Goal: Navigation & Orientation: Find specific page/section

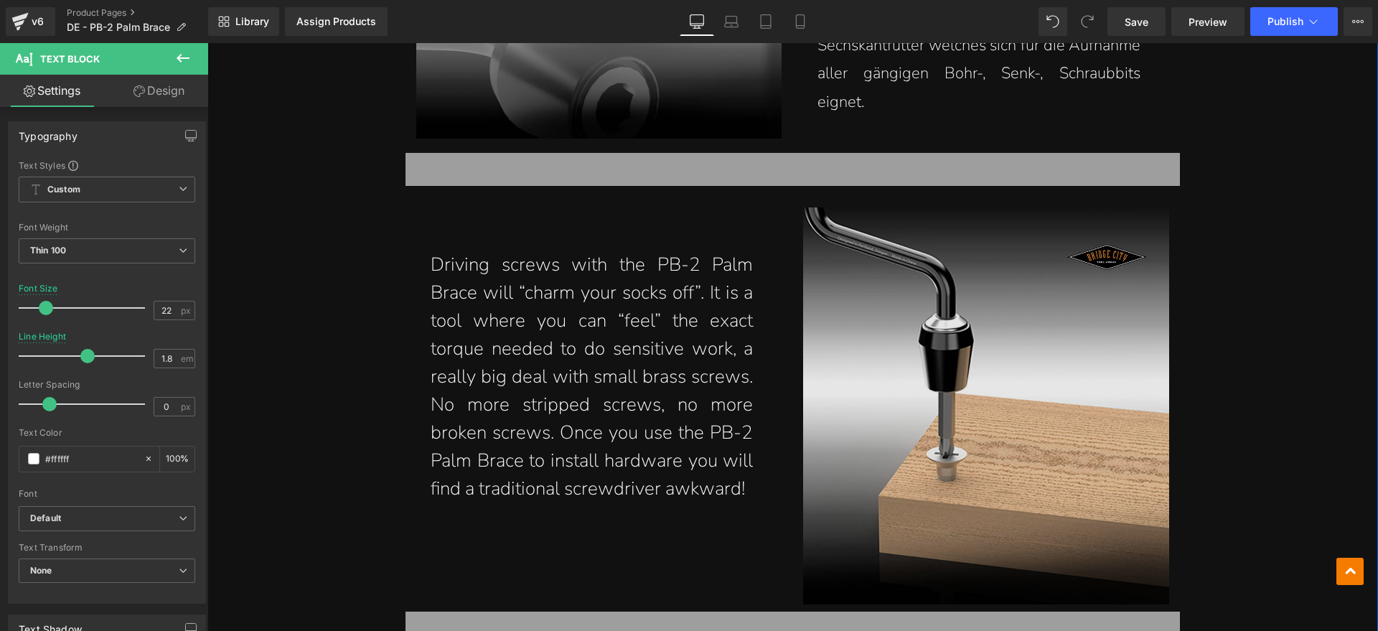
scroll to position [4219, 0]
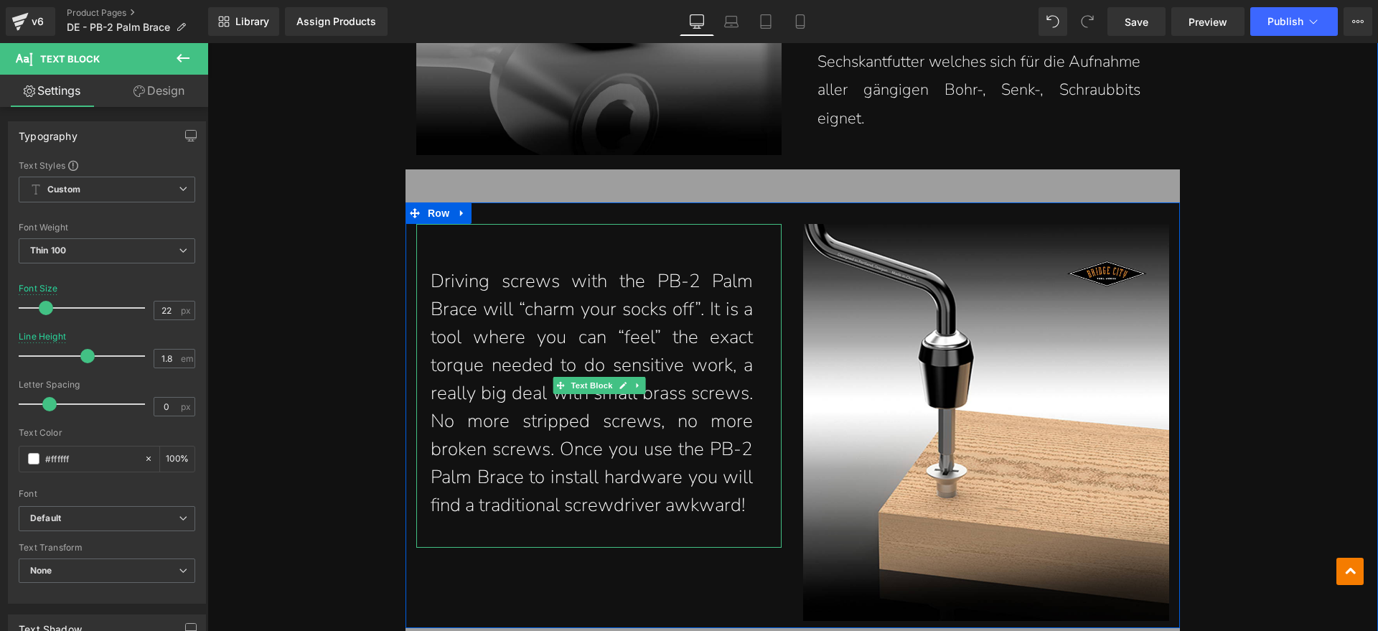
drag, startPoint x: 703, startPoint y: 470, endPoint x: 748, endPoint y: 502, distance: 55.1
click at [703, 470] on p "Driving screws with the PB-2 Palm Brace will “charm your socks off”. It is a to…" at bounding box center [592, 393] width 323 height 252
click at [441, 279] on p "Driving screws with the PB-2 Palm Brace will “charm your socks off”. It is a to…" at bounding box center [592, 393] width 323 height 252
click at [746, 504] on div "Driving screws with the PB-2 Palm Brace will “charm your socks off”. It is a to…" at bounding box center [599, 386] width 366 height 324
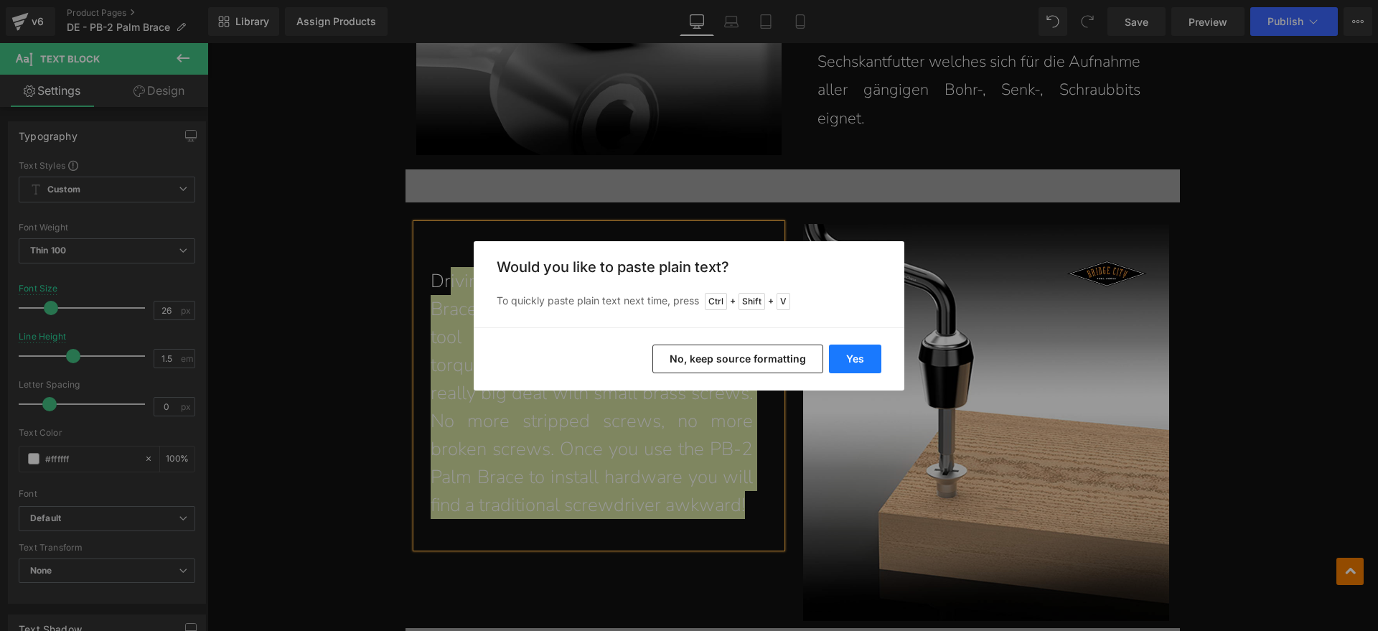
click at [0, 0] on button "Yes" at bounding box center [0, 0] width 0 height 0
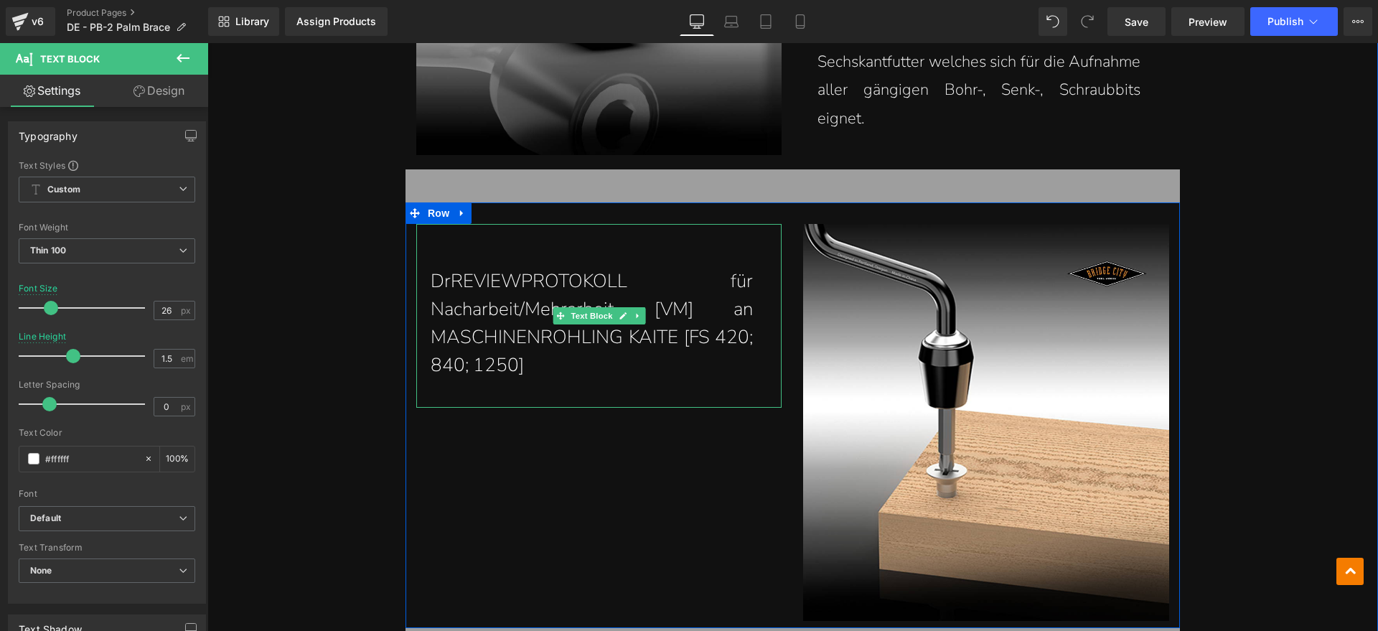
click at [444, 273] on p "DrREVIEWPROTOKOLL für Nacharbeit/Mehrarbeit [VM] an MASCHINENROHLING KAITE [FS …" at bounding box center [592, 323] width 323 height 112
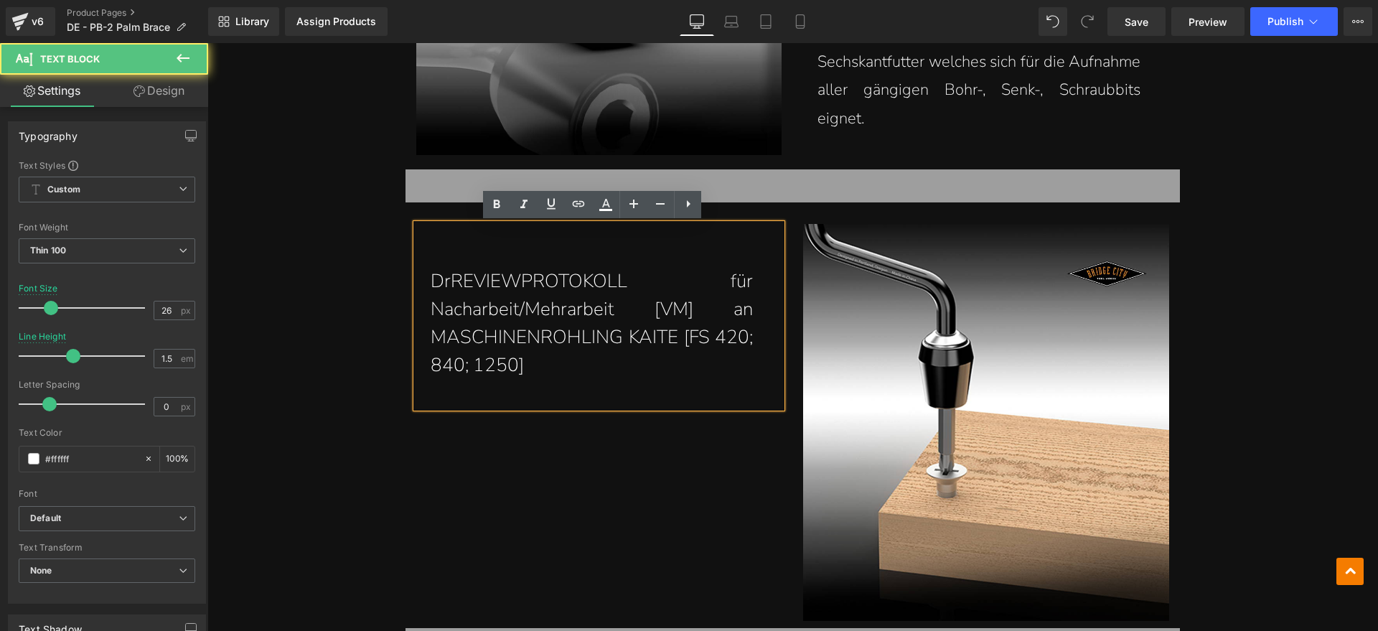
drag, startPoint x: 523, startPoint y: 369, endPoint x: 528, endPoint y: 363, distance: 7.6
click at [523, 369] on p "DrREVIEWPROTOKOLL für Nacharbeit/Mehrarbeit [VM] an MASCHINENROHLING KAITE [FS …" at bounding box center [592, 323] width 323 height 112
drag, startPoint x: 529, startPoint y: 362, endPoint x: 446, endPoint y: 286, distance: 112.8
click at [446, 286] on p "DrREVIEWPROTOKOLL für Nacharbeit/Mehrarbeit [VM] an MASCHINENROHLING KAITE [FS …" at bounding box center [592, 323] width 323 height 112
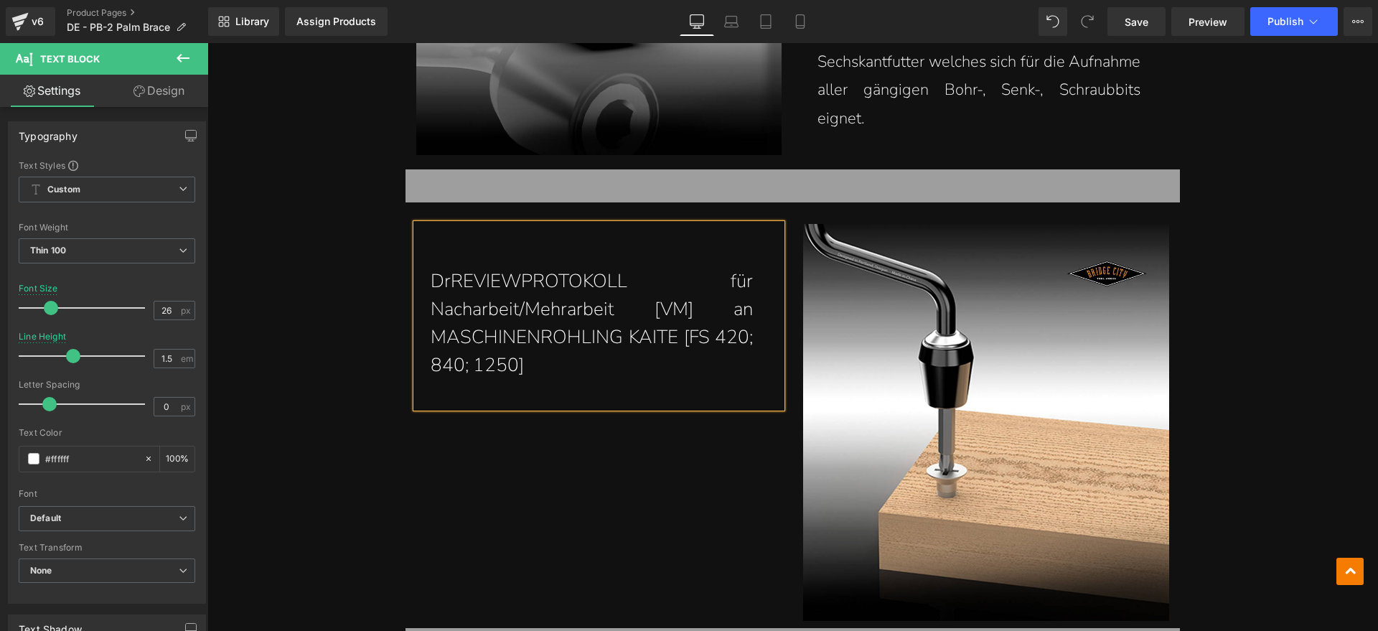
click at [660, 364] on p "DrREVIEWPROTOKOLL für Nacharbeit/Mehrarbeit [VM] an MASCHINENROHLING KAITE [FS …" at bounding box center [592, 323] width 323 height 112
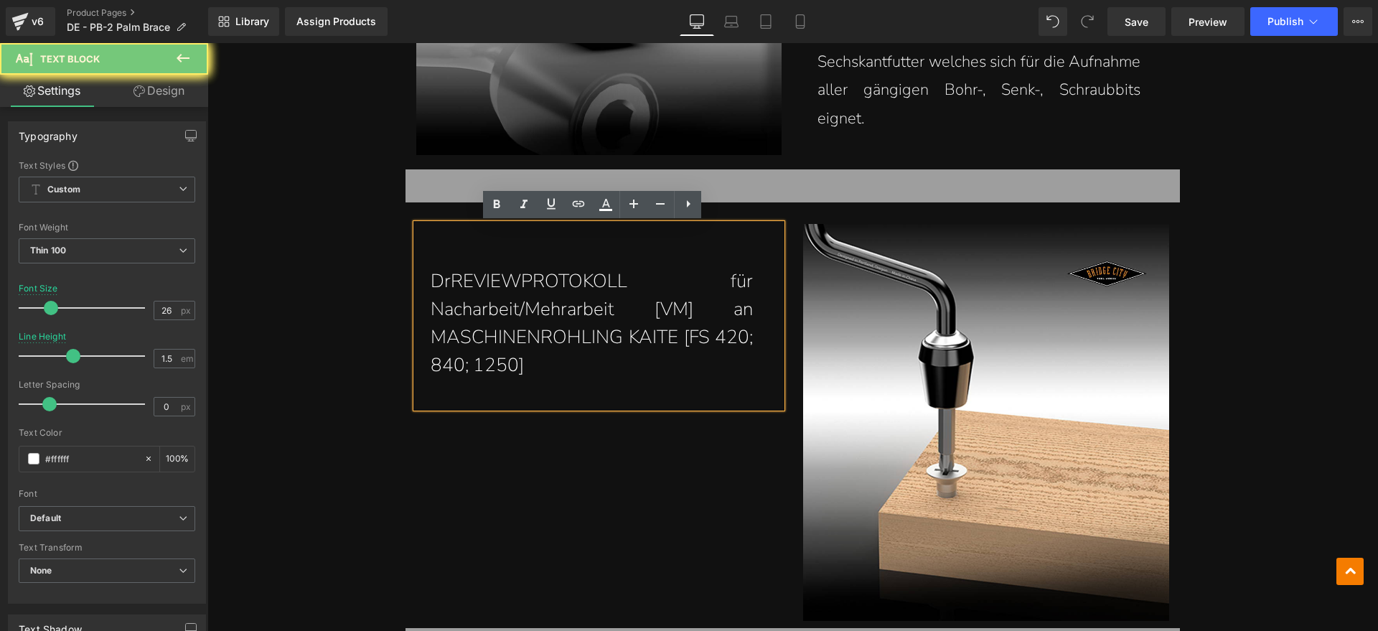
click at [655, 379] on div "DrREVIEWPROTOKOLL für Nacharbeit/Mehrarbeit [VM] an MASCHINENROHLING KAITE [FS …" at bounding box center [599, 316] width 366 height 184
drag, startPoint x: 655, startPoint y: 379, endPoint x: 650, endPoint y: 387, distance: 9.0
click at [650, 390] on div "DrREVIEWPROTOKOLL für Nacharbeit/Mehrarbeit [VM] an MASCHINENROHLING KAITE [FS …" at bounding box center [599, 316] width 366 height 184
drag, startPoint x: 671, startPoint y: 390, endPoint x: 665, endPoint y: 387, distance: 7.4
click at [668, 394] on div "DrREVIEWPROTOKOLL für Nacharbeit/Mehrarbeit [VM] an MASCHINENROHLING KAITE [FS …" at bounding box center [599, 316] width 366 height 184
